Goal: Task Accomplishment & Management: Manage account settings

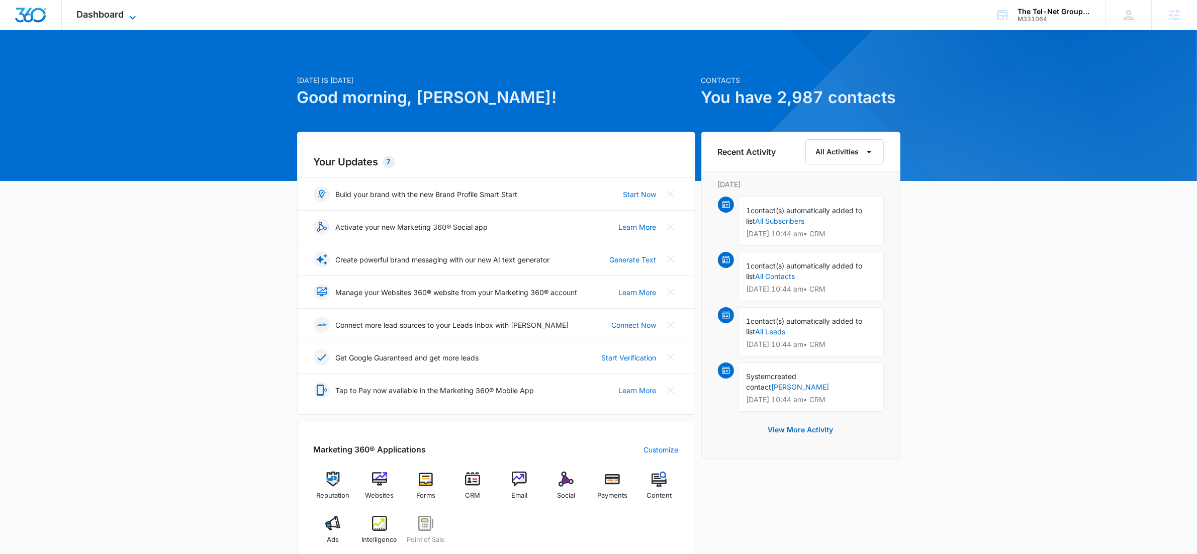
click at [132, 16] on icon at bounding box center [133, 18] width 12 height 12
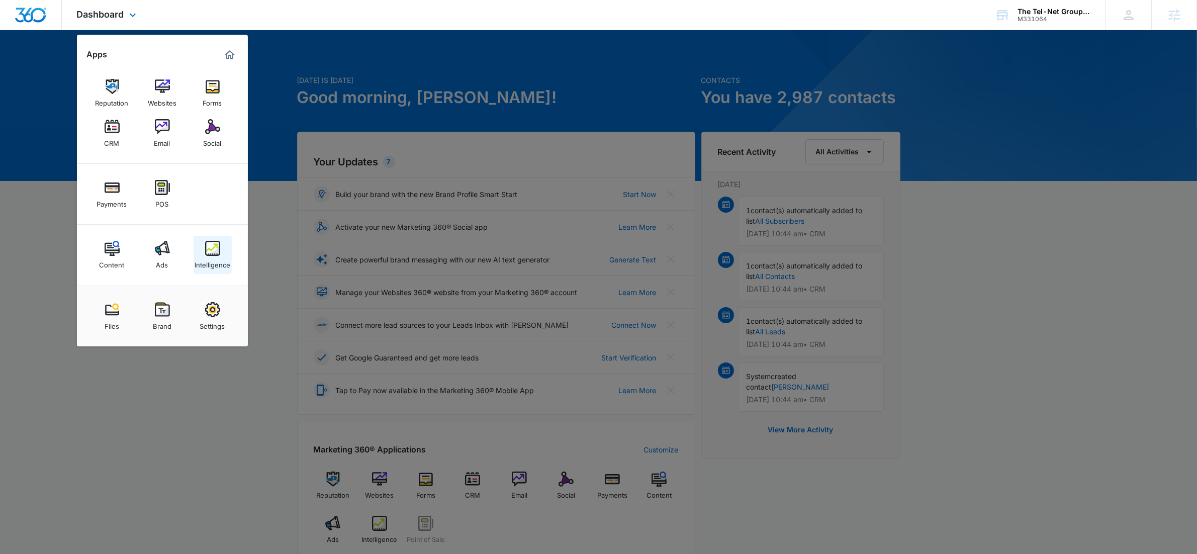
click at [210, 262] on div "Intelligence" at bounding box center [213, 262] width 36 height 13
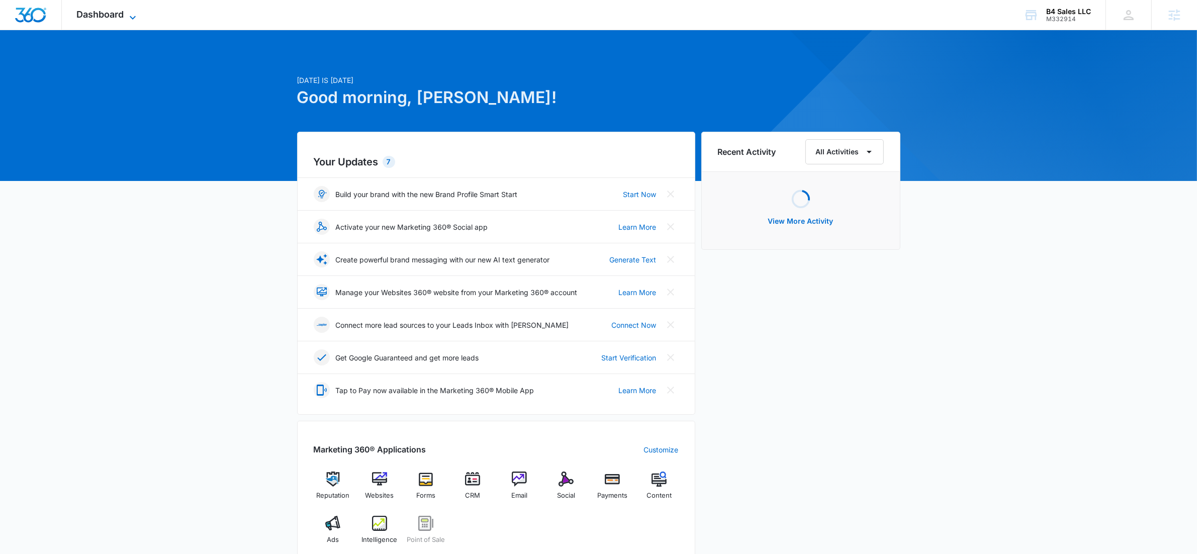
click at [136, 12] on icon at bounding box center [133, 18] width 12 height 12
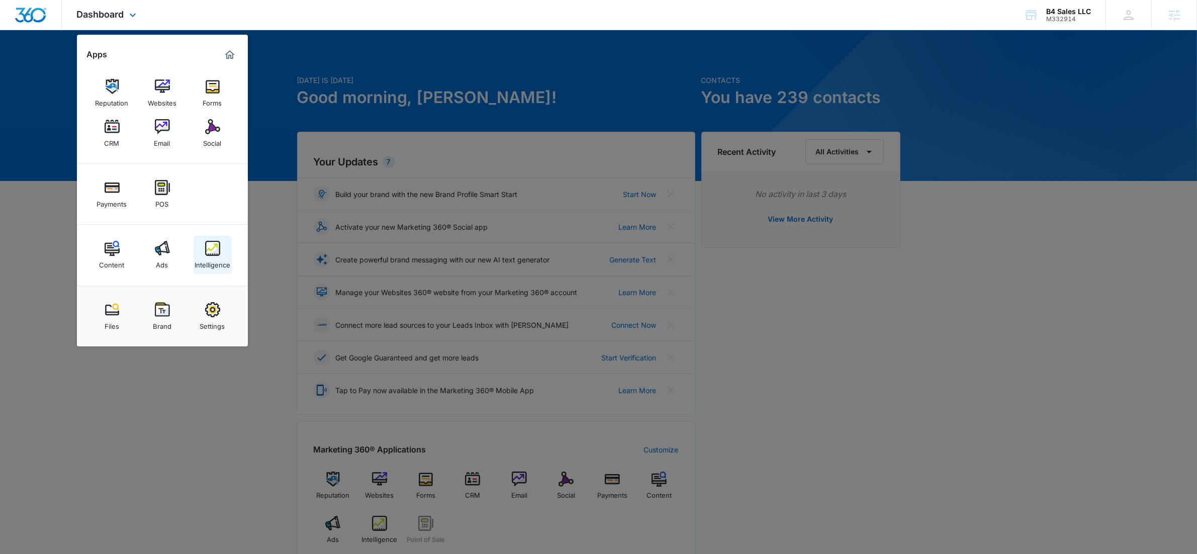
click at [216, 245] on img at bounding box center [212, 248] width 15 height 15
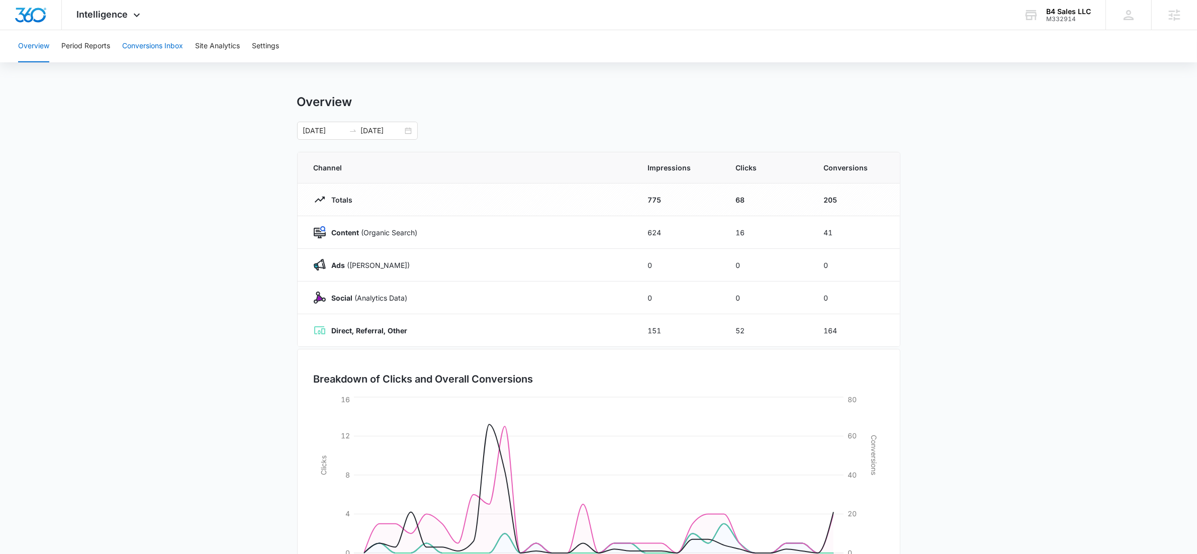
click at [173, 43] on button "Conversions Inbox" at bounding box center [152, 46] width 61 height 32
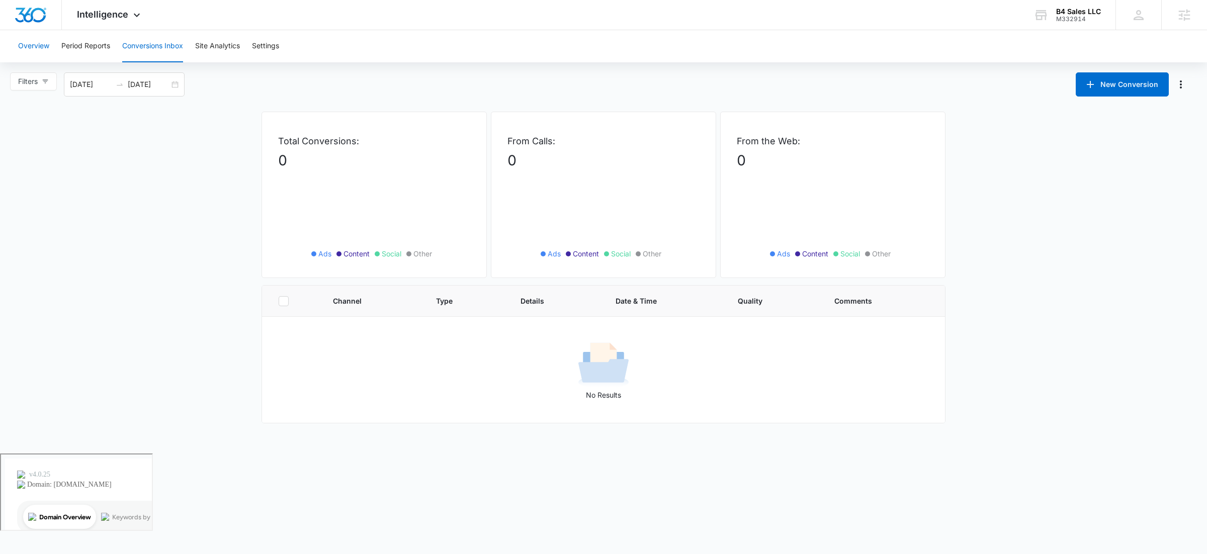
click at [31, 47] on button "Overview" at bounding box center [33, 46] width 31 height 32
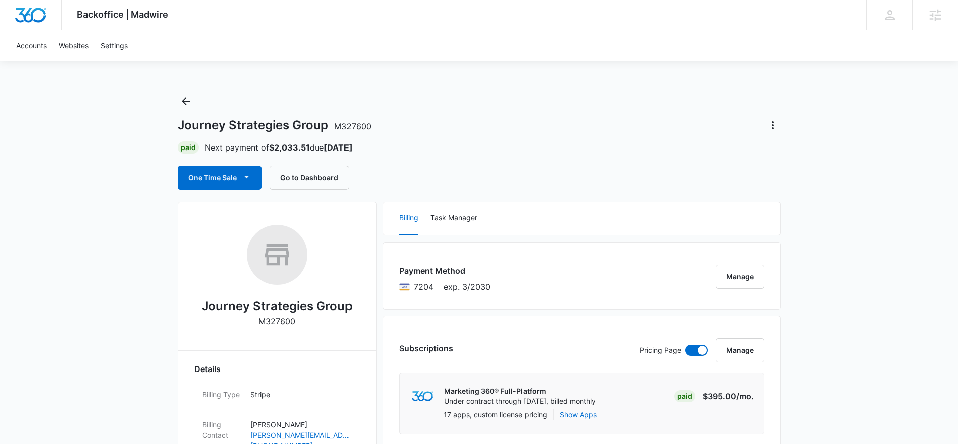
click at [758, 275] on button "Manage" at bounding box center [740, 277] width 49 height 24
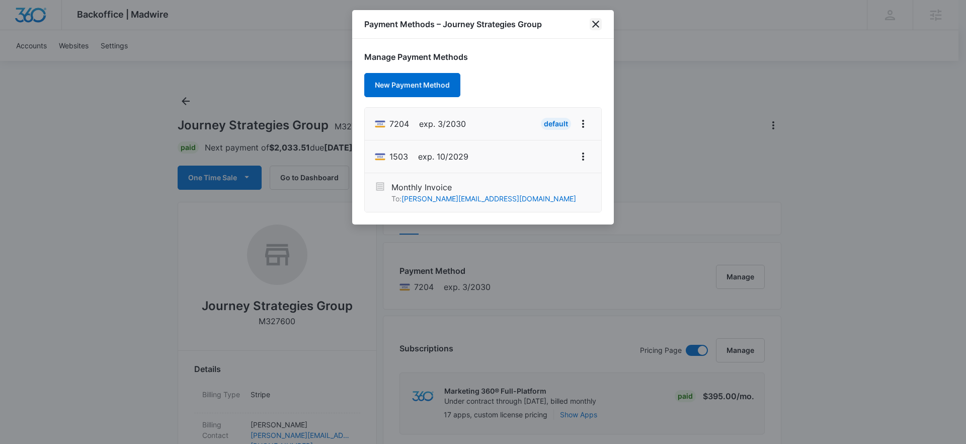
click at [595, 24] on icon "close" at bounding box center [595, 24] width 7 height 7
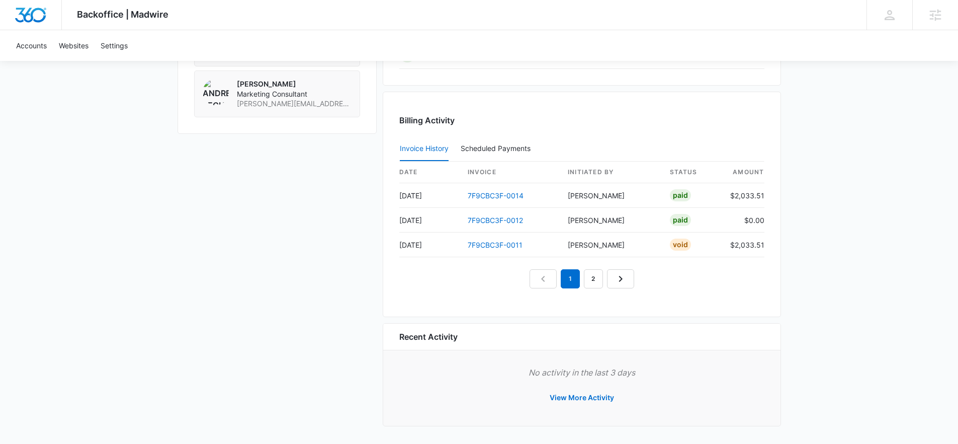
scroll to position [940, 0]
click at [590, 286] on link "2" at bounding box center [593, 277] width 19 height 19
click at [611, 280] on link "3" at bounding box center [604, 277] width 19 height 19
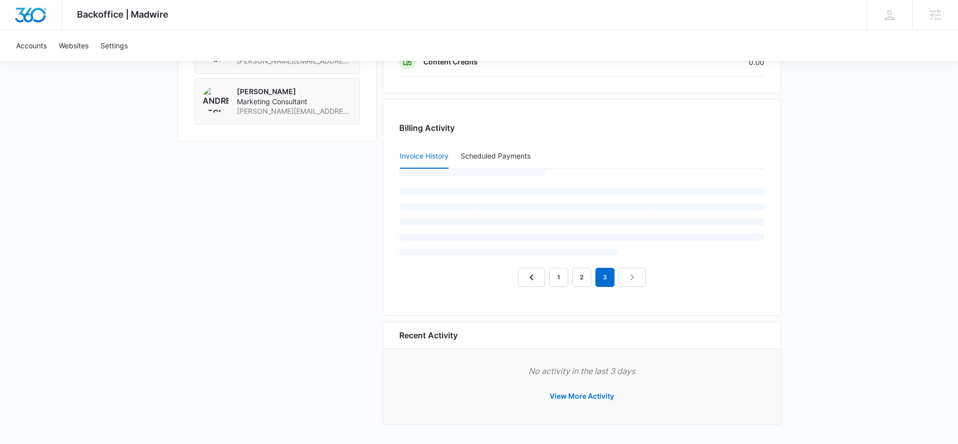
scroll to position [916, 0]
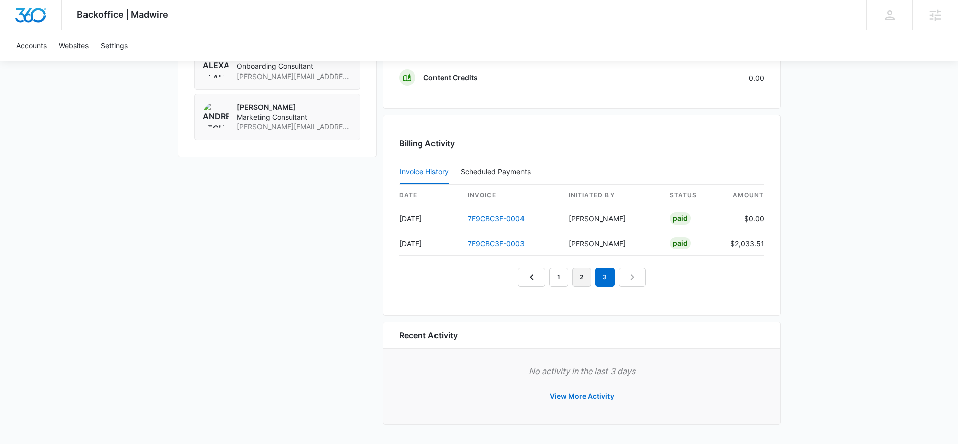
click at [585, 278] on link "2" at bounding box center [581, 277] width 19 height 19
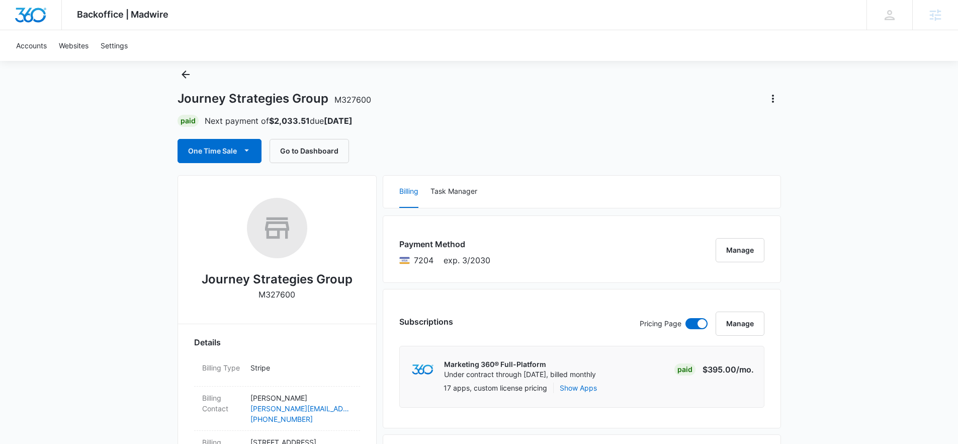
scroll to position [0, 0]
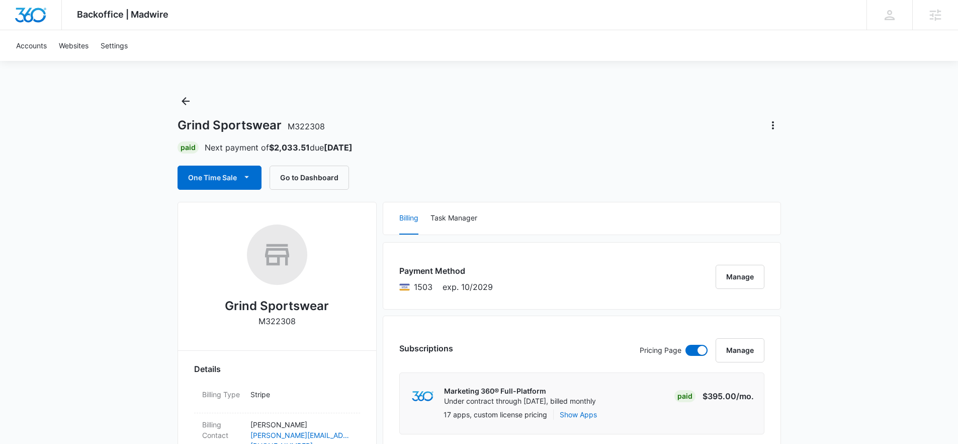
click at [368, 34] on div "Accounts Websites Settings" at bounding box center [479, 45] width 938 height 31
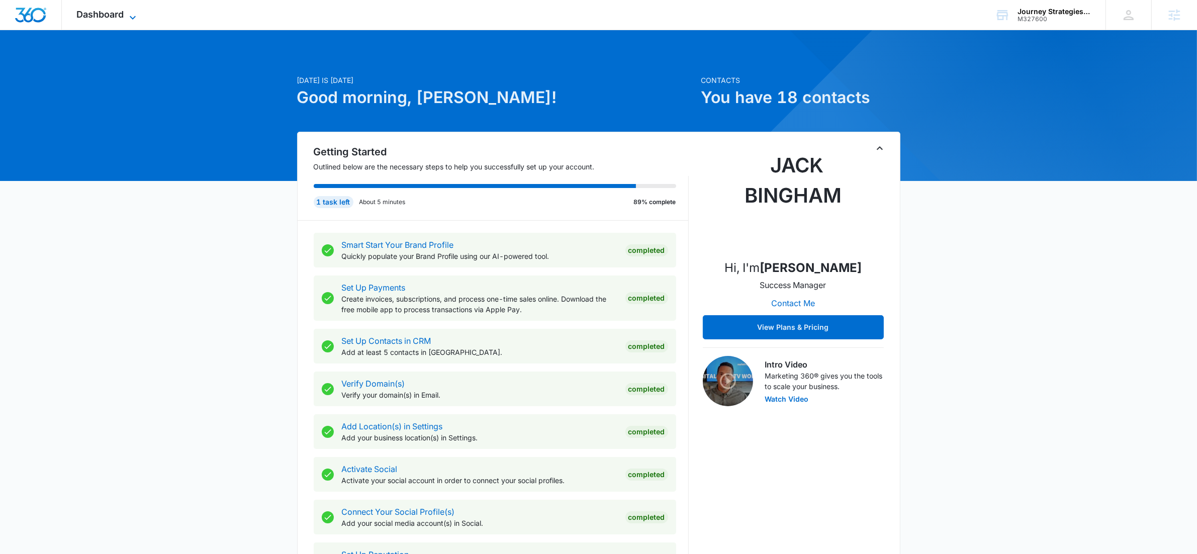
click at [131, 17] on icon at bounding box center [133, 18] width 6 height 4
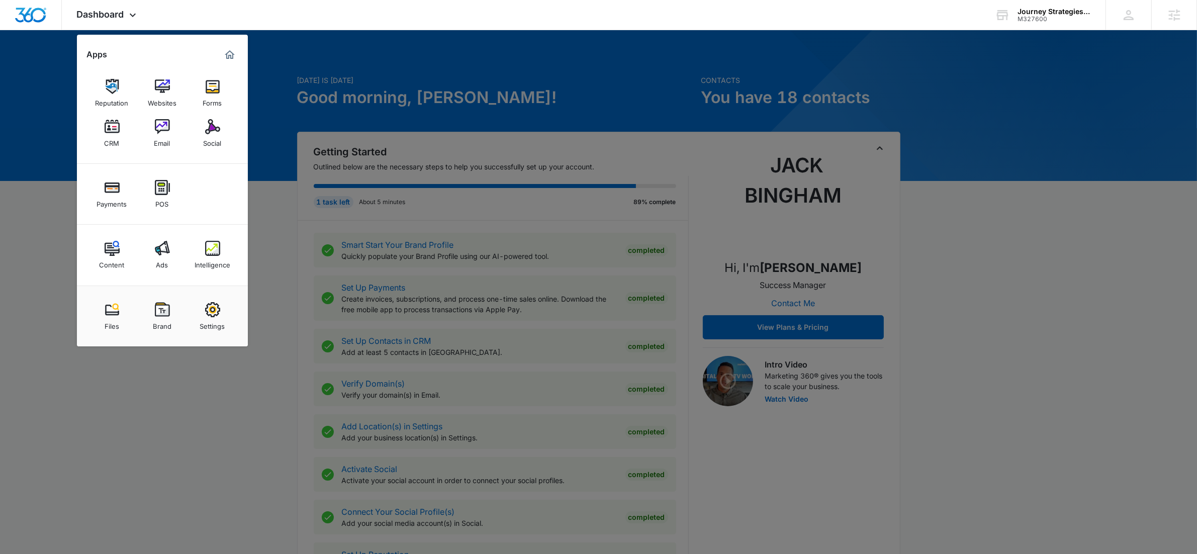
click at [107, 120] on img at bounding box center [112, 126] width 15 height 15
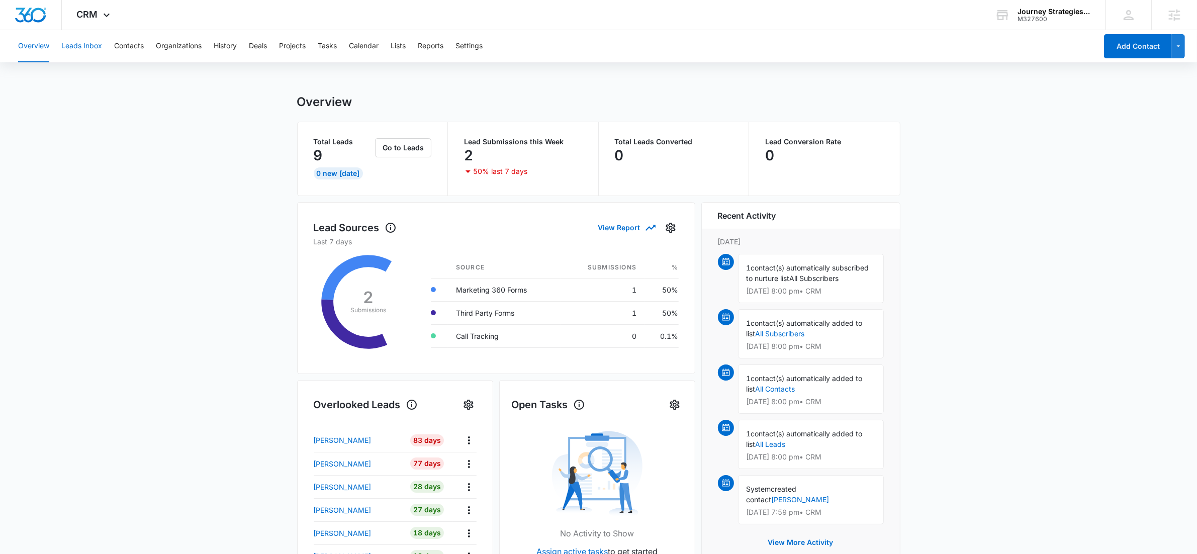
click at [84, 50] on button "Leads Inbox" at bounding box center [81, 46] width 41 height 32
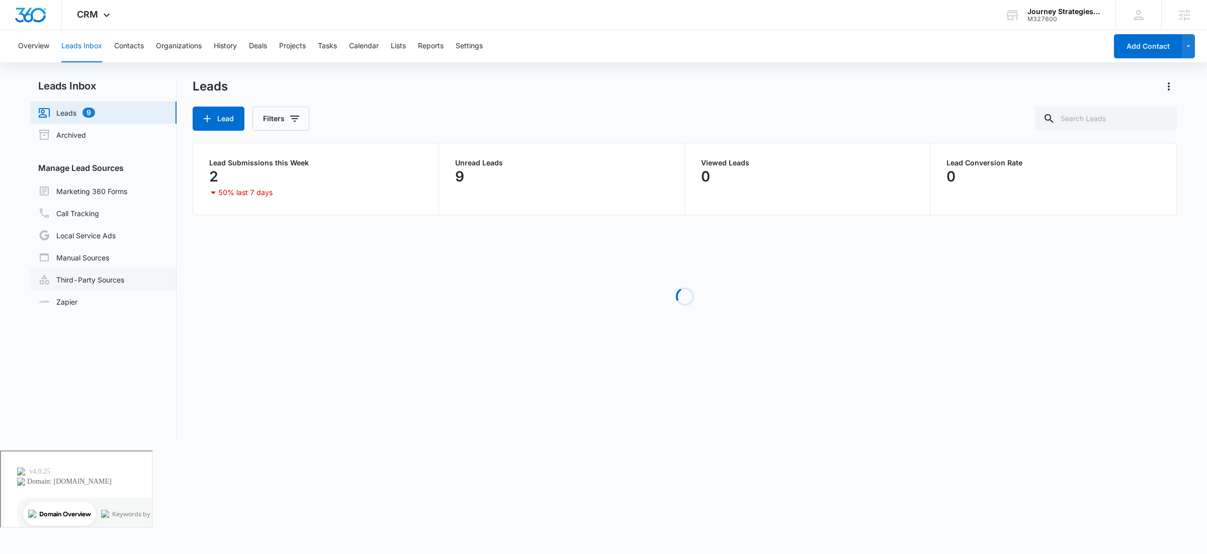
click at [86, 274] on link "Third-Party Sources" at bounding box center [81, 280] width 86 height 12
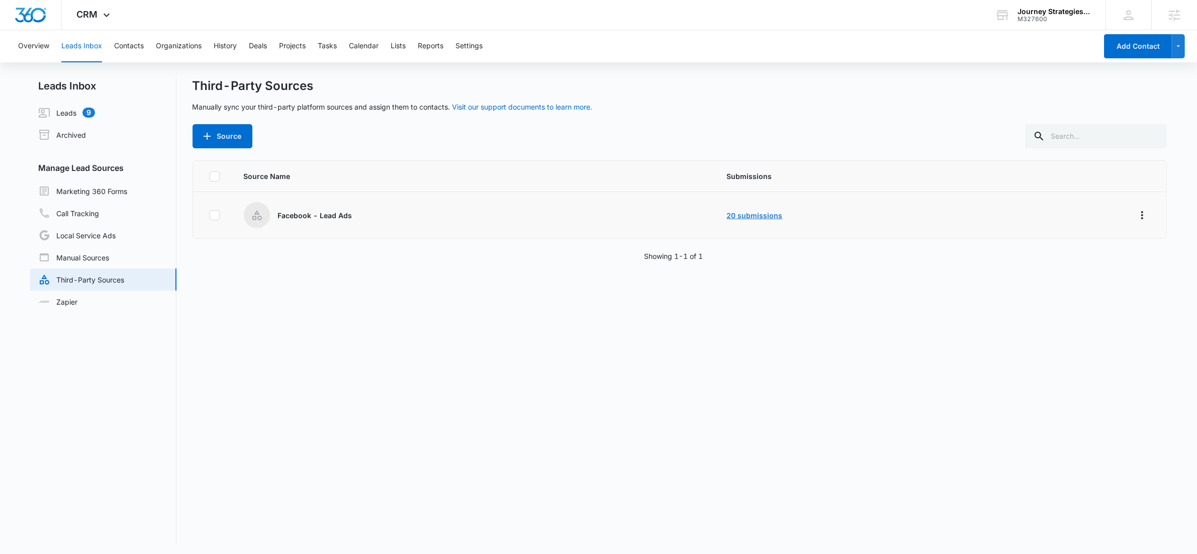
click at [758, 217] on link "20 submissions" at bounding box center [755, 215] width 56 height 9
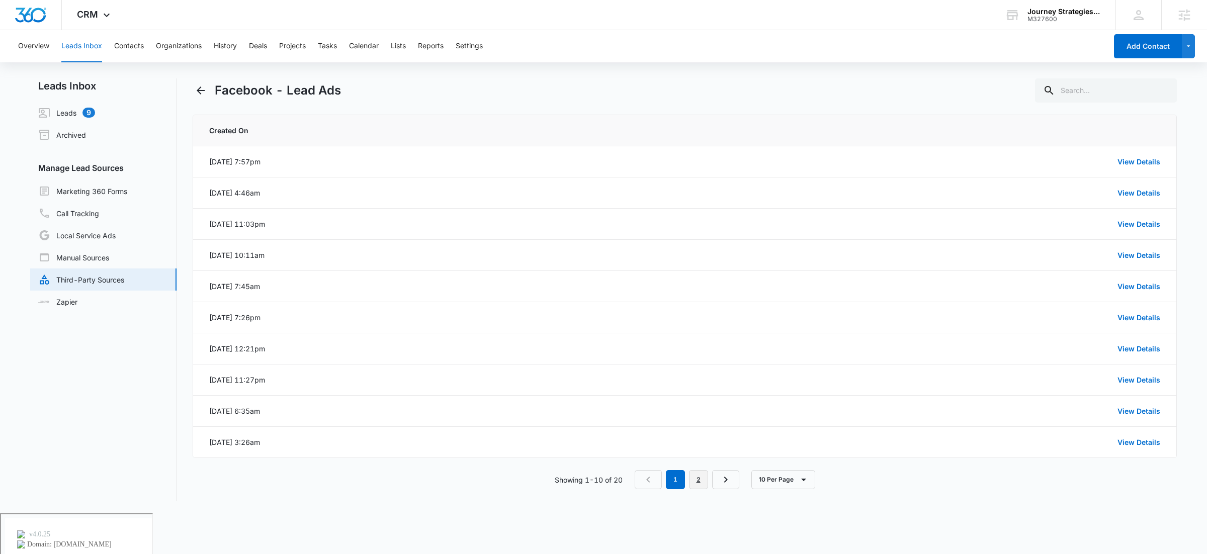
click at [699, 487] on link "2" at bounding box center [698, 479] width 19 height 19
click at [677, 480] on link "1" at bounding box center [677, 479] width 19 height 19
click at [200, 95] on icon "Back" at bounding box center [201, 90] width 12 height 12
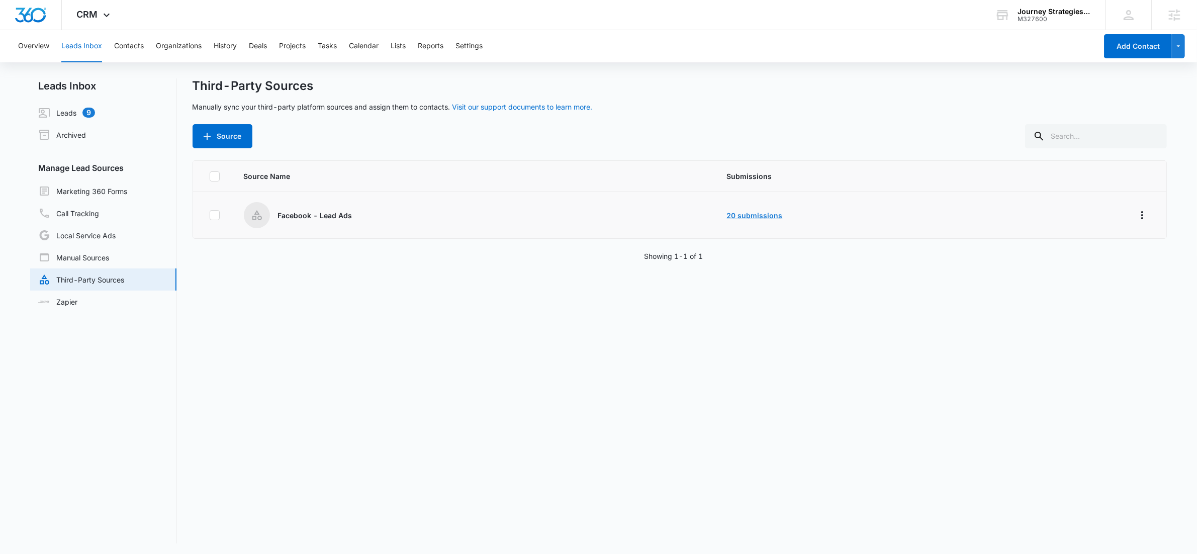
click at [764, 215] on link "20 submissions" at bounding box center [755, 215] width 56 height 9
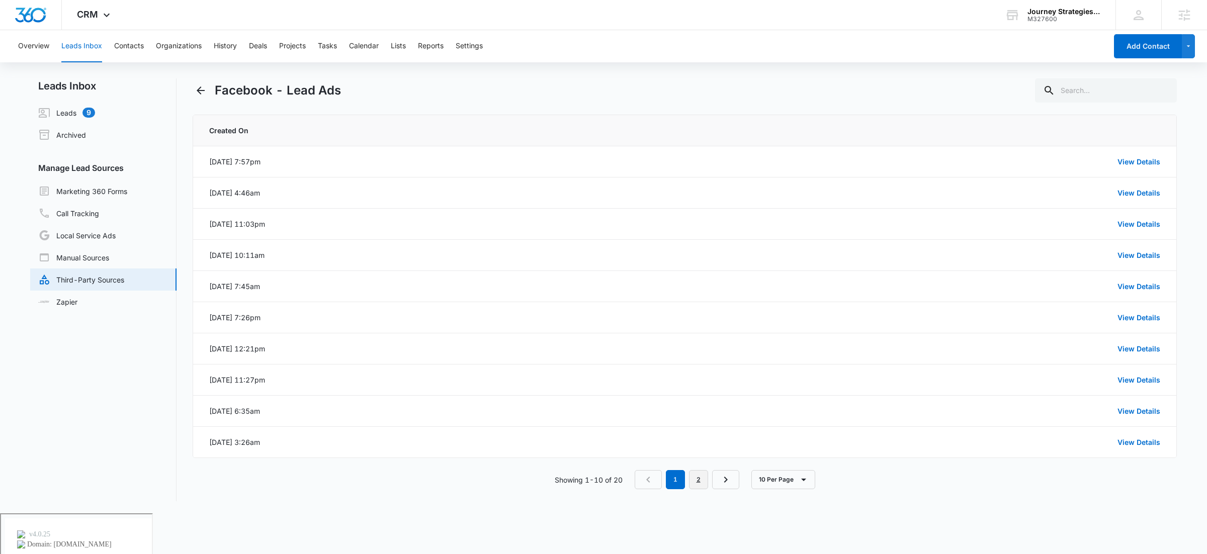
click at [700, 482] on link "2" at bounding box center [698, 479] width 19 height 19
click at [802, 482] on icon "button" at bounding box center [806, 480] width 12 height 12
click at [796, 434] on div "50 Per Page" at bounding box center [789, 436] width 44 height 7
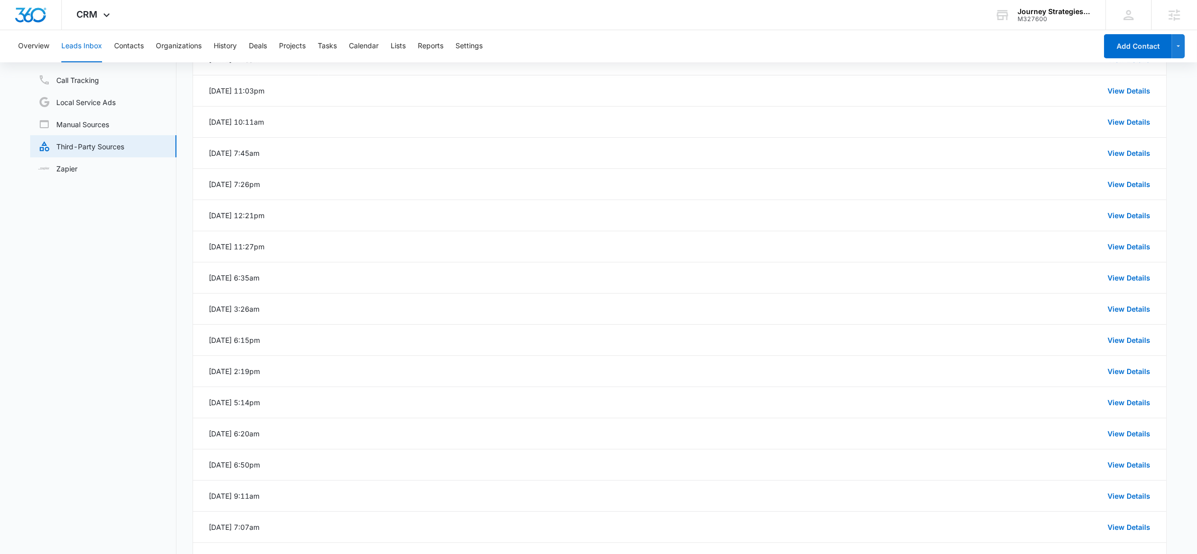
scroll to position [273, 0]
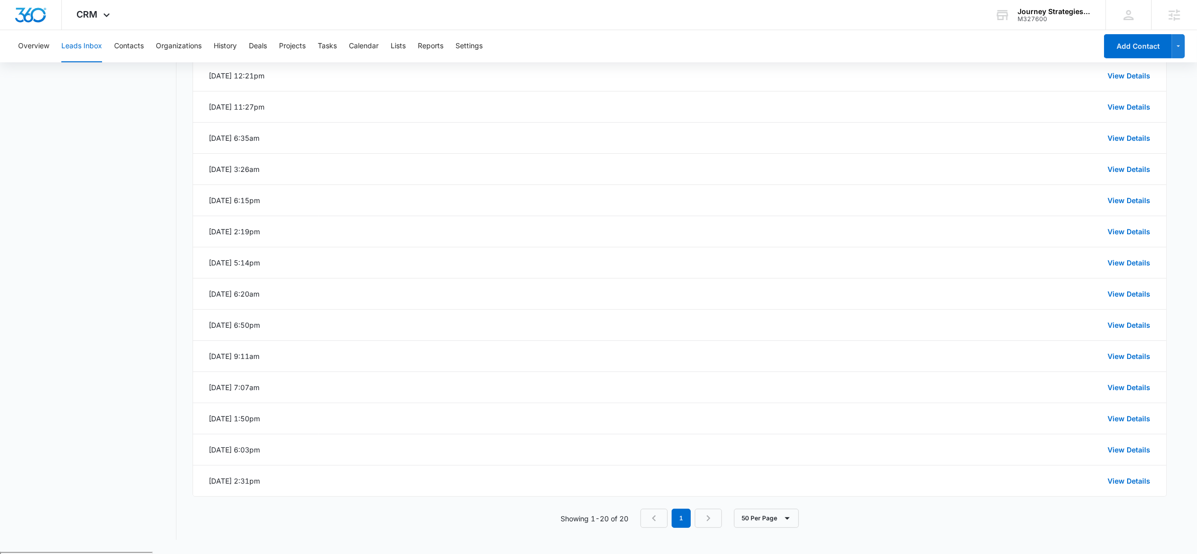
click at [414, 510] on div "Created On [DATE] 7:57pm View Details [DATE] 4:46am View Details [DATE] 11:03pm…" at bounding box center [680, 191] width 975 height 699
click at [421, 520] on div "Showing 1-20 of 20 1 50 Per Page" at bounding box center [680, 518] width 975 height 19
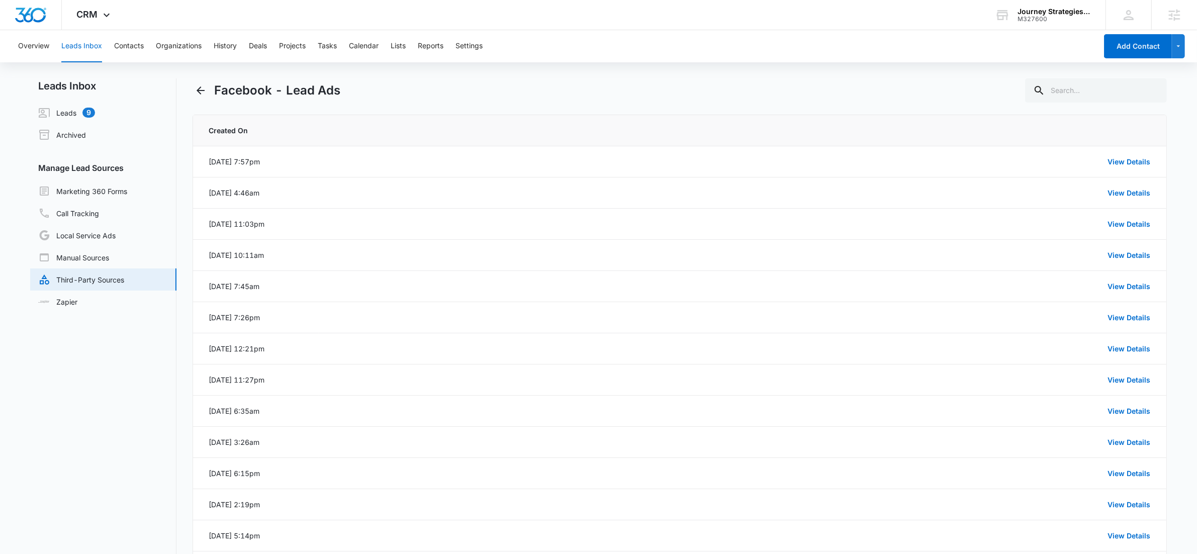
click at [526, 79] on div "Facebook - Lead Ads" at bounding box center [680, 90] width 975 height 24
click at [196, 92] on icon "Back" at bounding box center [201, 90] width 12 height 12
